Goal: Information Seeking & Learning: Learn about a topic

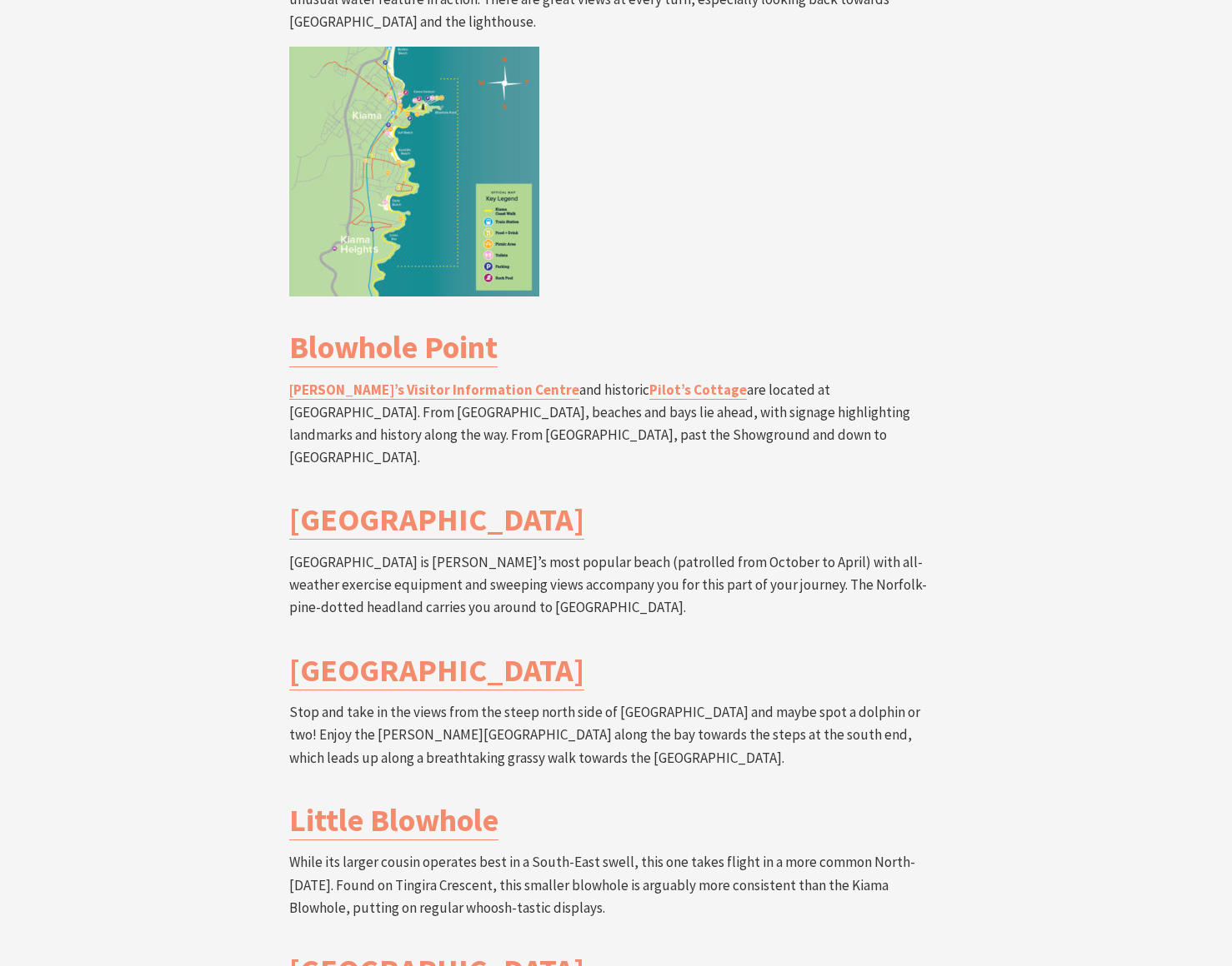
scroll to position [3253, 0]
click at [743, 649] on h3 "[GEOGRAPHIC_DATA]" at bounding box center [616, 669] width 654 height 39
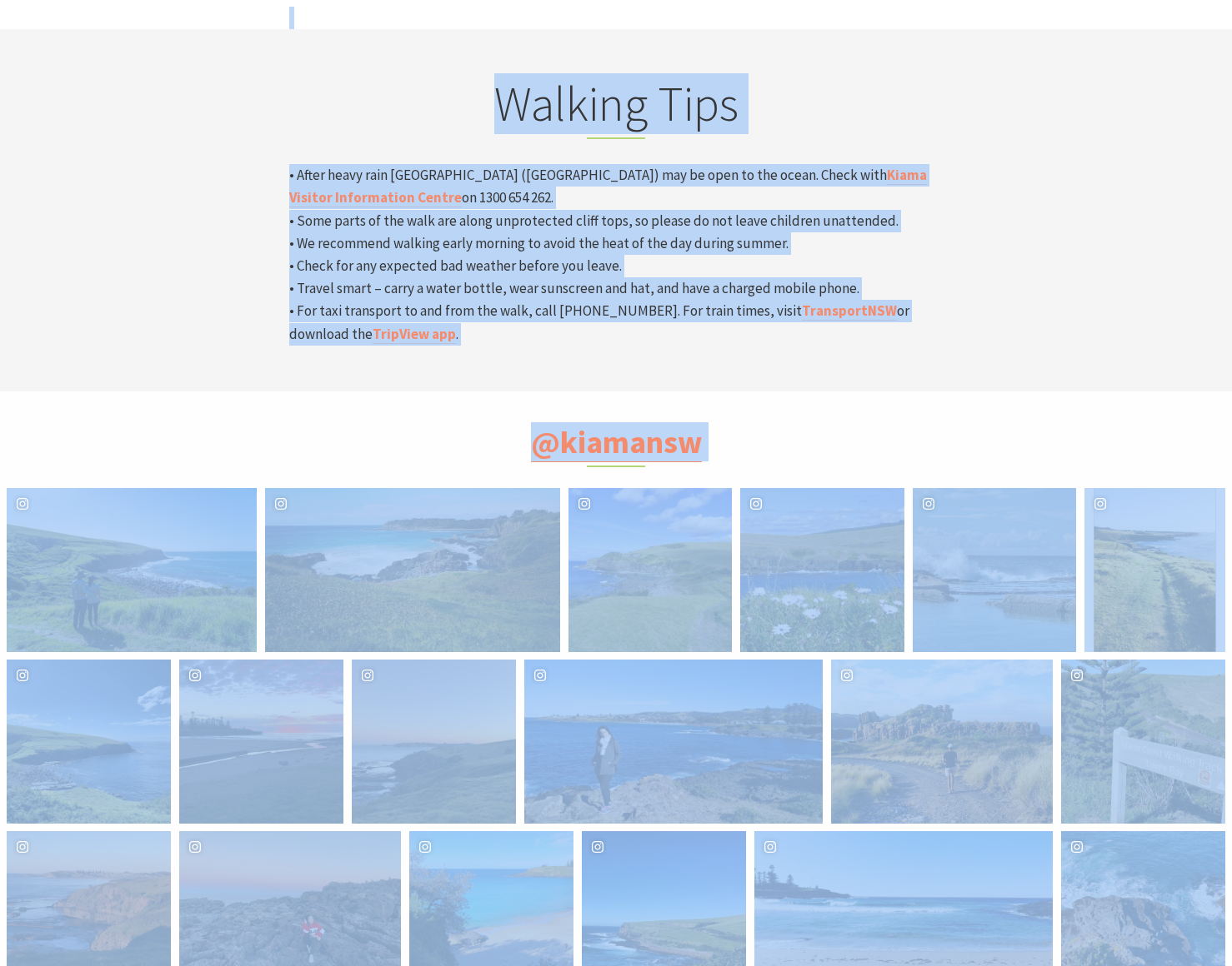
scroll to position [5656, 0]
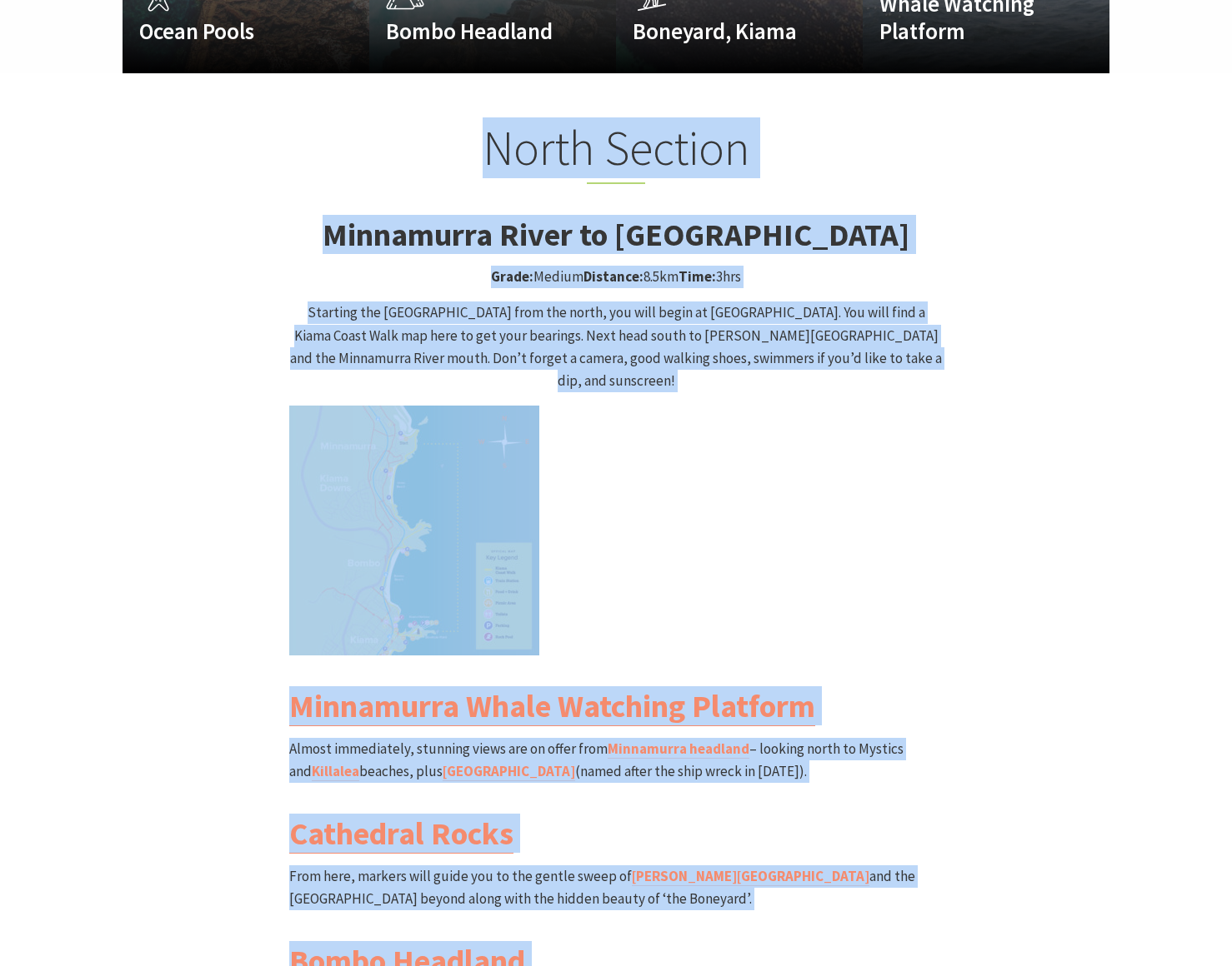
click at [266, 482] on div "North Section Minnamurra River to [GEOGRAPHIC_DATA] Grade: Medium Distance: 8.5…" at bounding box center [616, 701] width 1000 height 1164
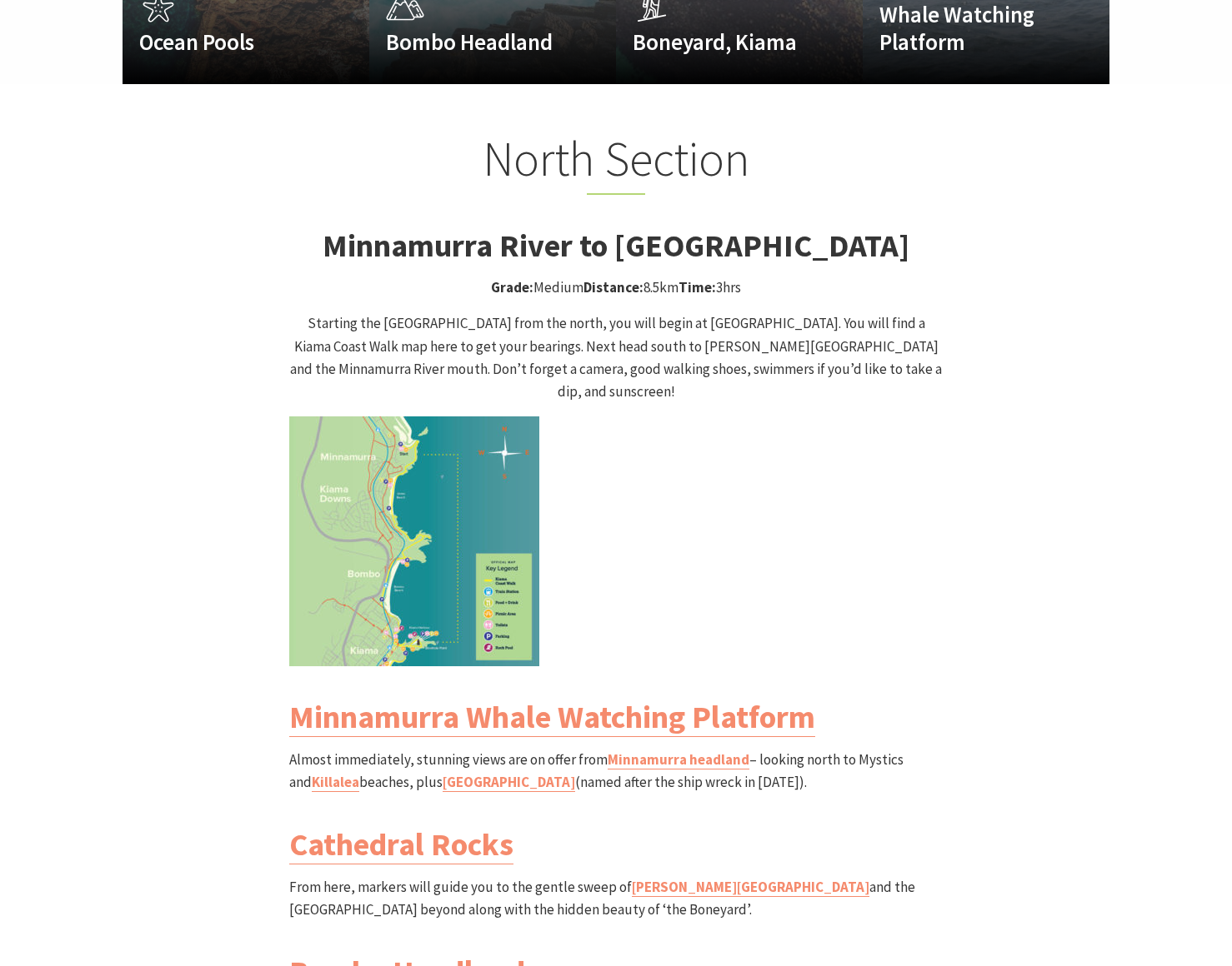
scroll to position [1441, 0]
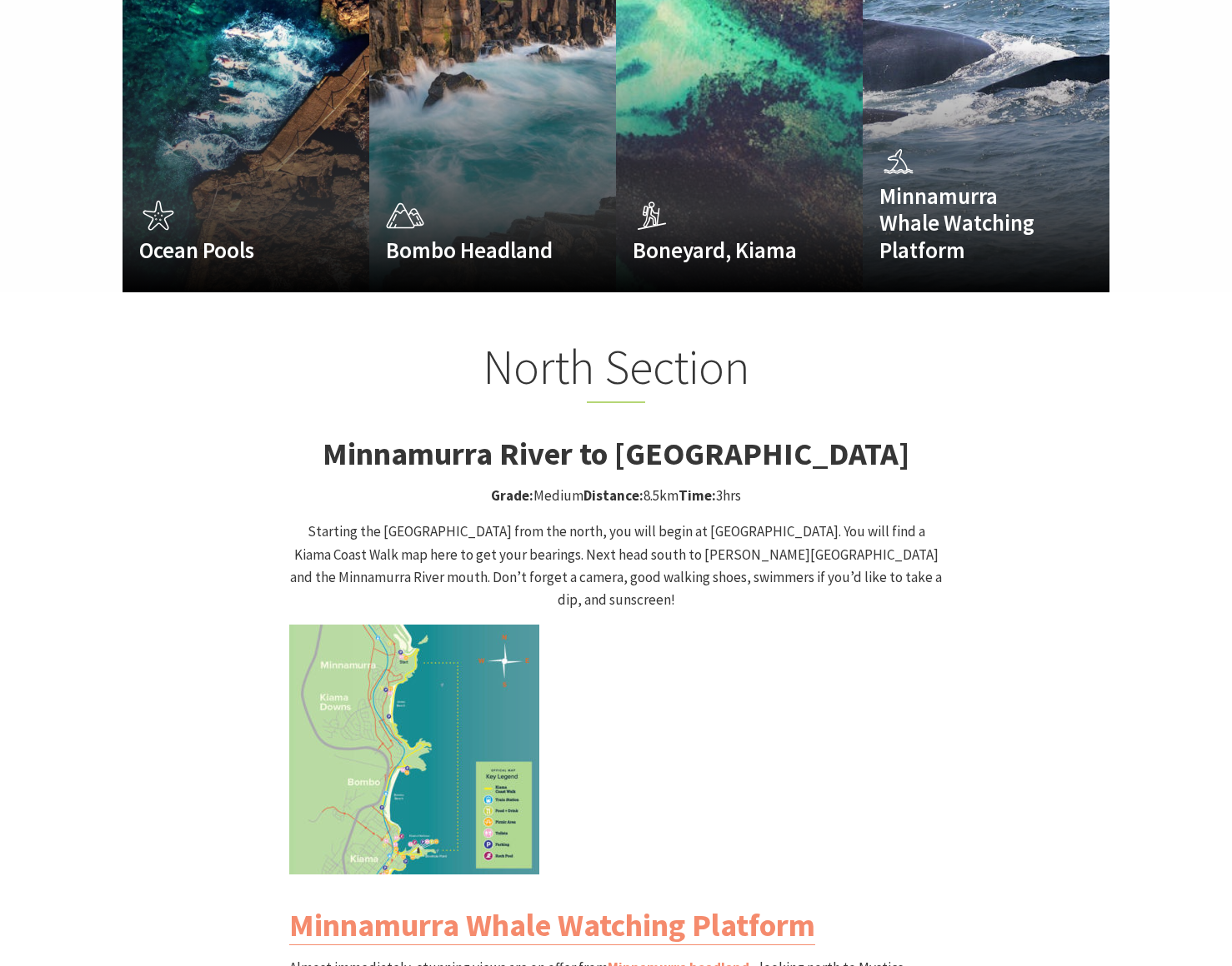
click at [288, 346] on div "North Section Minnamurra River to [GEOGRAPHIC_DATA] Grade: Medium Distance: 8.5…" at bounding box center [616, 920] width 667 height 1164
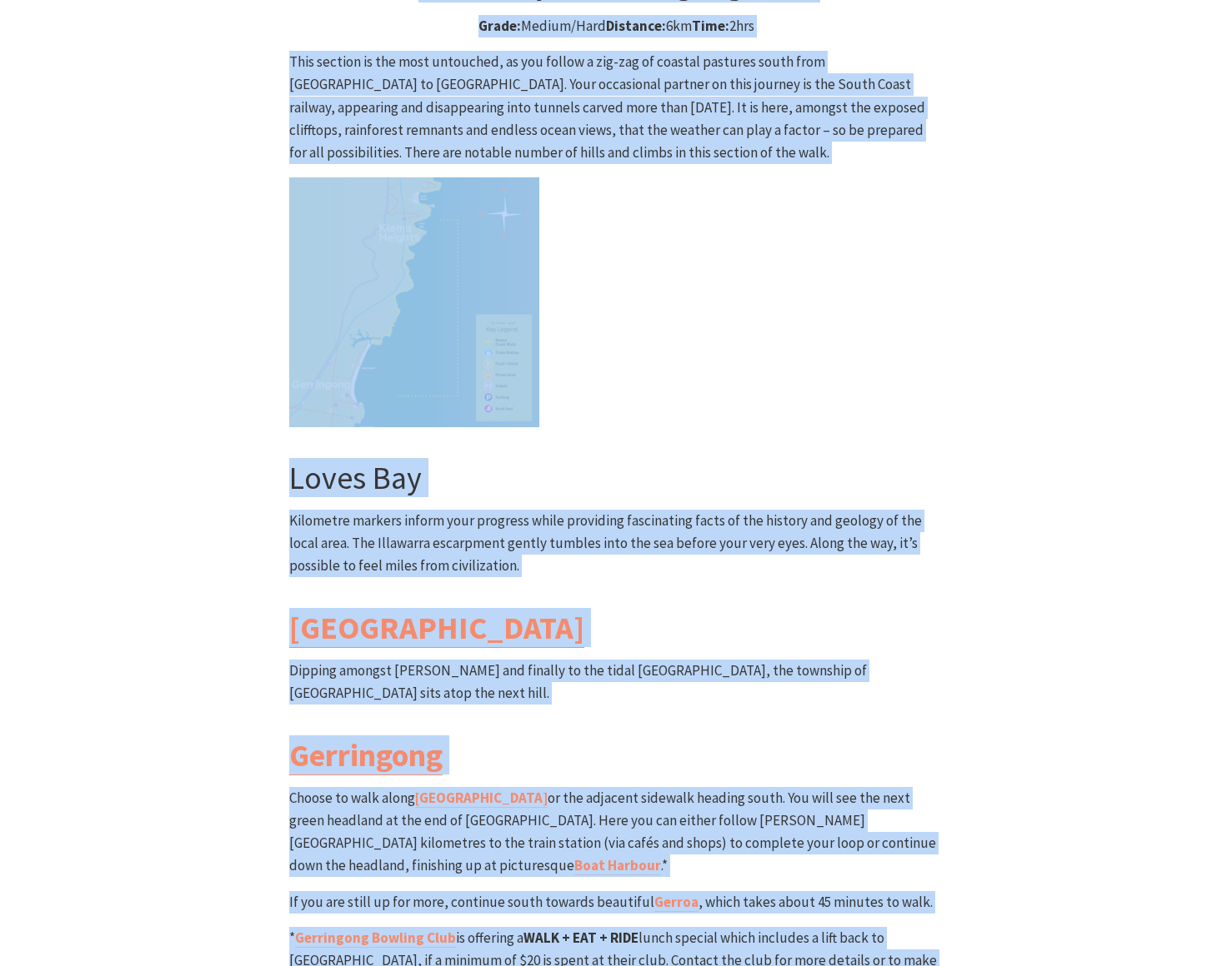
scroll to position [4645, 0]
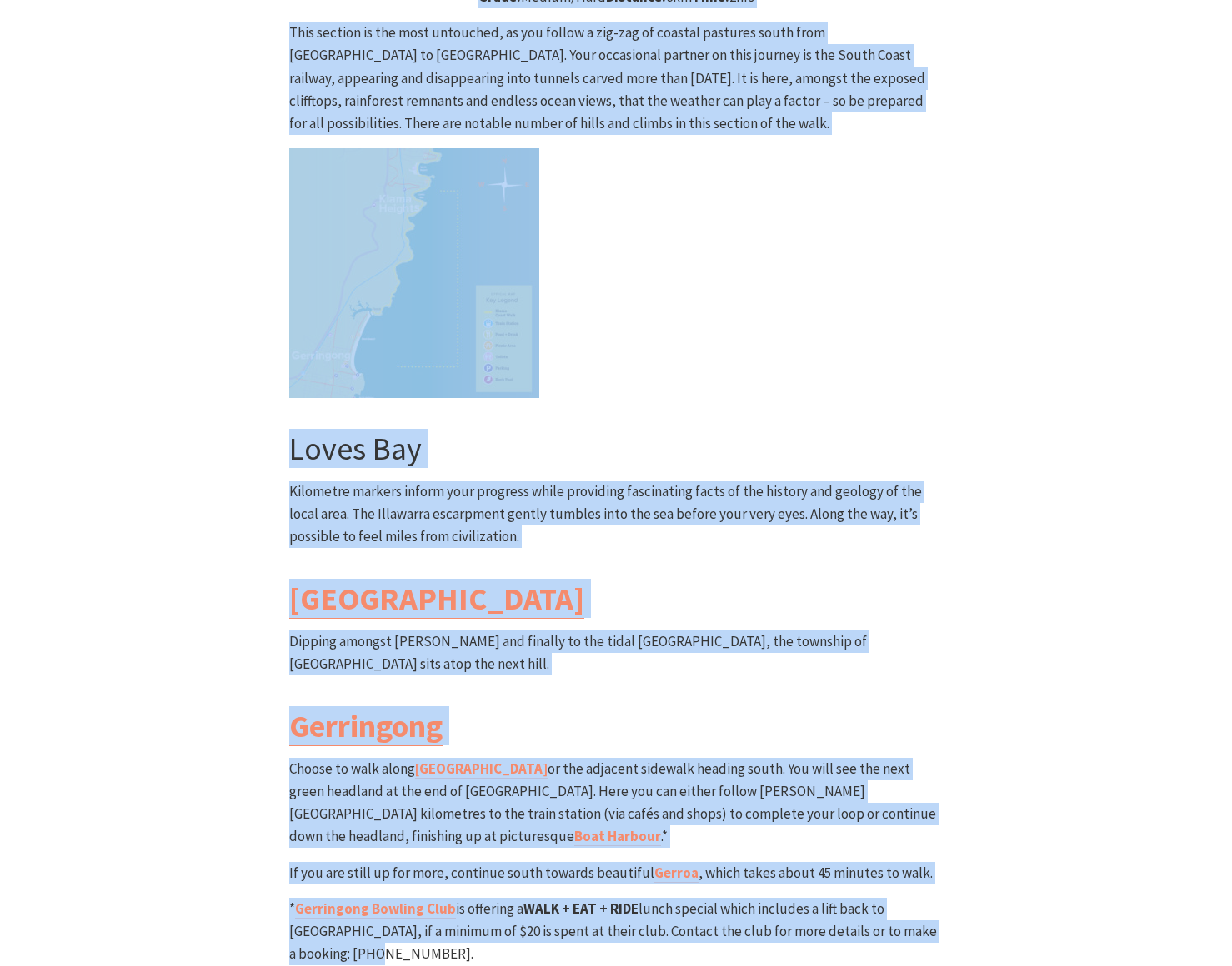
drag, startPoint x: 278, startPoint y: 338, endPoint x: 437, endPoint y: 756, distance: 447.2
copy div "Lorem Ipsumdo Sitametcon Adipi el Seddo Eiusmodt Inci Utlab: Etdolo Magnaali: 5…"
